Goal: Find specific page/section: Find specific page/section

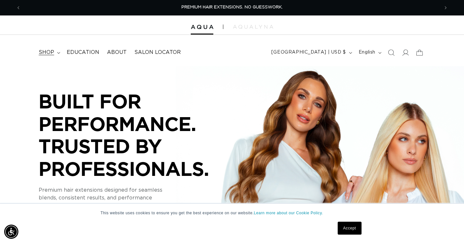
click at [57, 53] on icon at bounding box center [58, 53] width 3 height 2
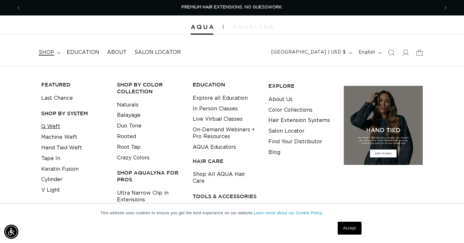
click at [50, 123] on link "Q Weft" at bounding box center [50, 126] width 19 height 11
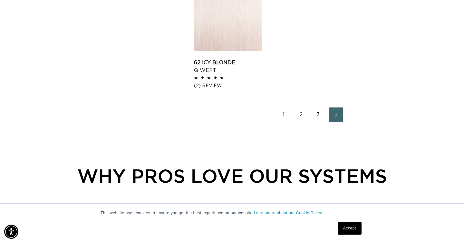
scroll to position [902, 0]
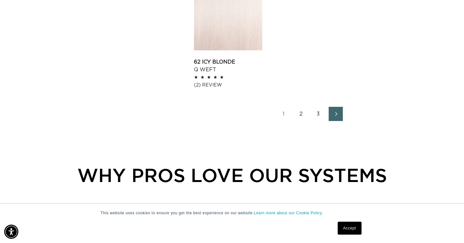
click at [301, 111] on link "2" at bounding box center [301, 114] width 14 height 14
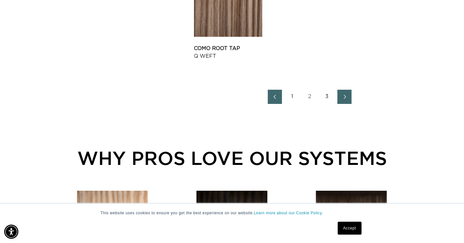
click at [328, 96] on link "3" at bounding box center [327, 97] width 14 height 14
